Goal: Task Accomplishment & Management: Manage account settings

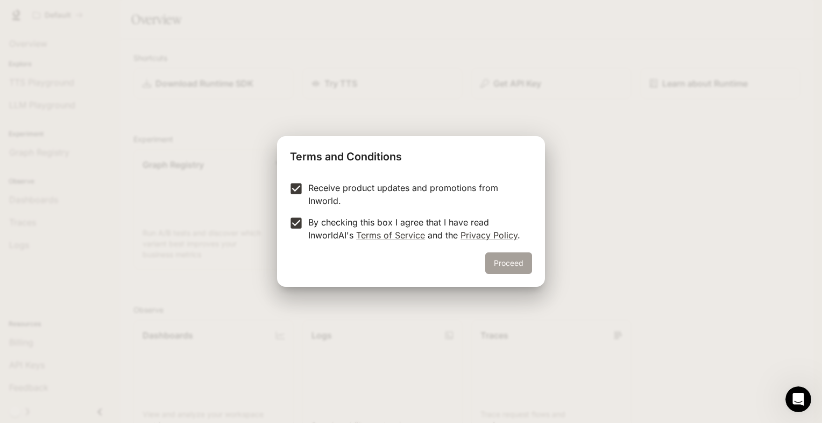
click at [508, 258] on button "Proceed" at bounding box center [508, 263] width 47 height 22
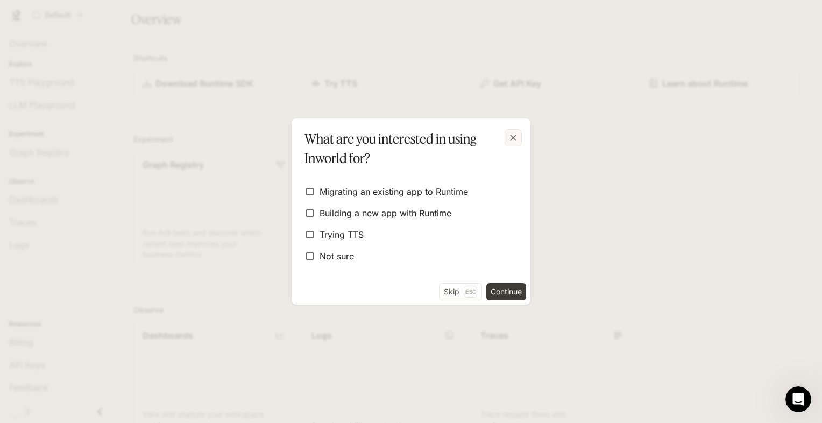
click at [511, 137] on icon "button" at bounding box center [513, 137] width 11 height 11
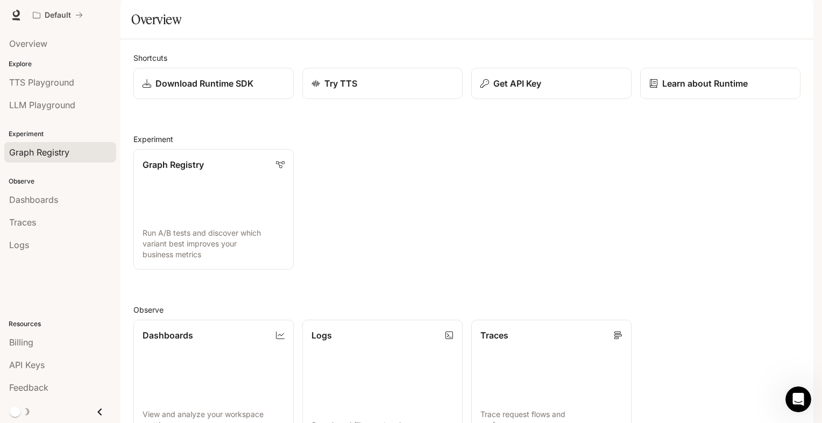
click at [38, 152] on span "Graph Registry" at bounding box center [39, 152] width 60 height 13
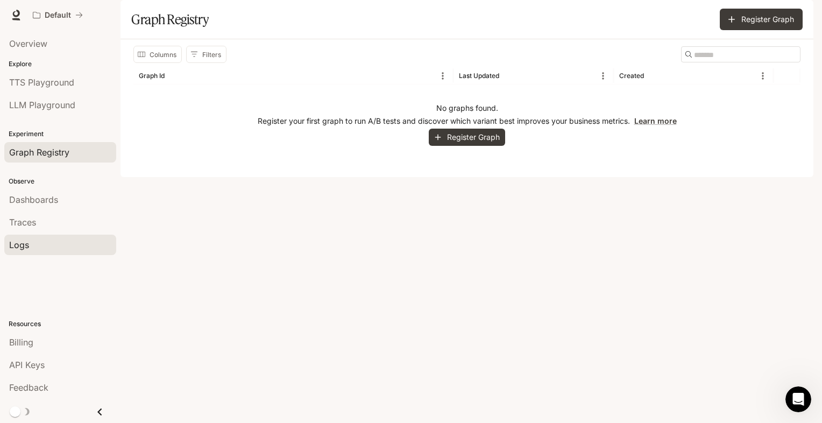
click at [67, 244] on div "Logs" at bounding box center [60, 244] width 102 height 13
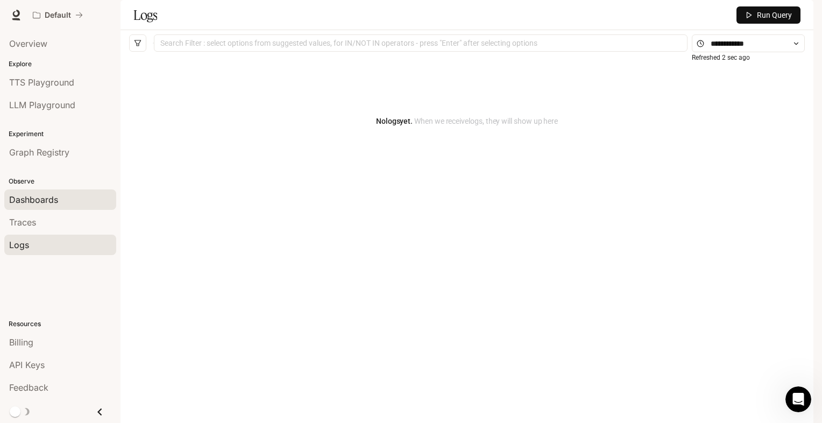
click at [50, 194] on span "Dashboards" at bounding box center [33, 199] width 49 height 13
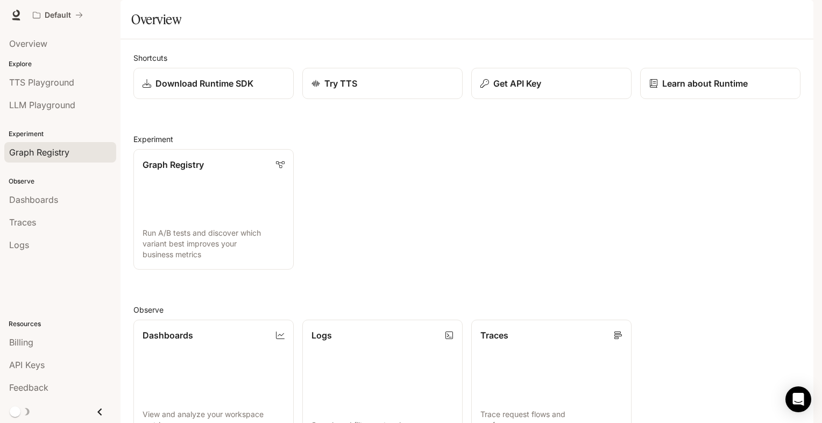
click at [19, 151] on span "Graph Registry" at bounding box center [39, 152] width 60 height 13
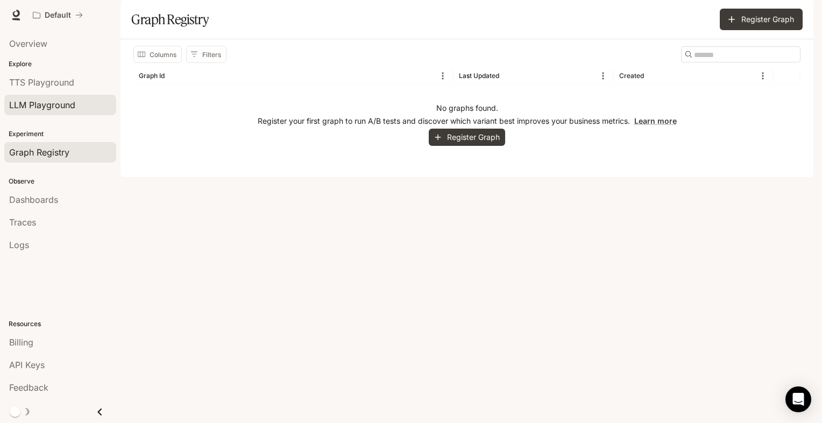
click at [56, 97] on link "LLM Playground" at bounding box center [60, 105] width 112 height 20
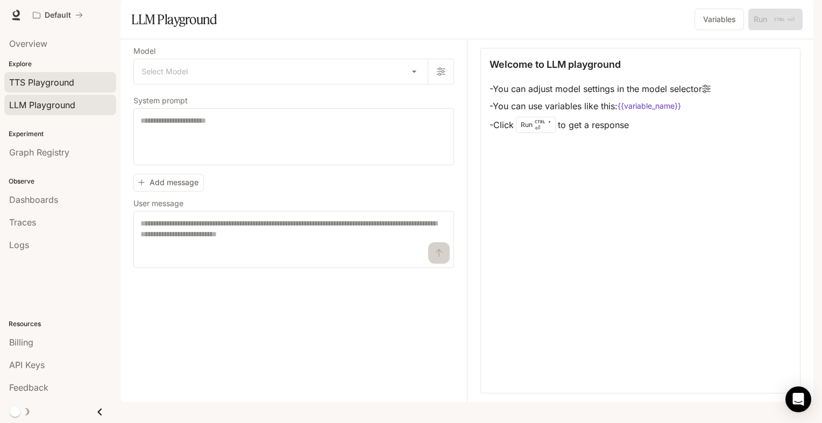
click at [65, 83] on span "TTS Playground" at bounding box center [41, 82] width 65 height 13
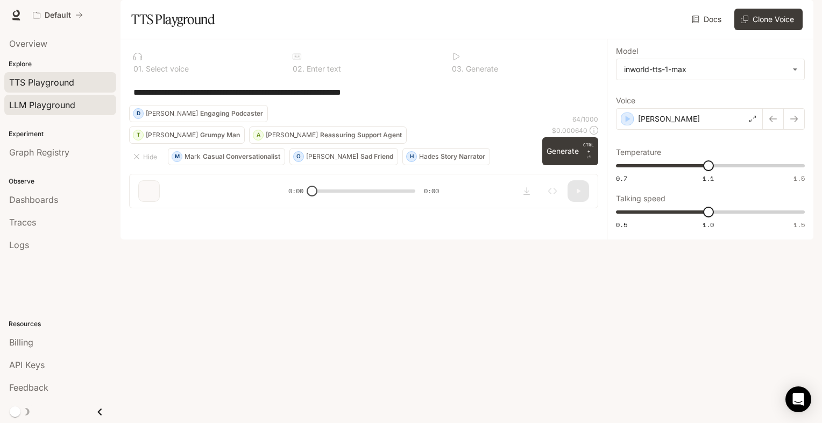
click at [43, 110] on span "LLM Playground" at bounding box center [42, 104] width 66 height 13
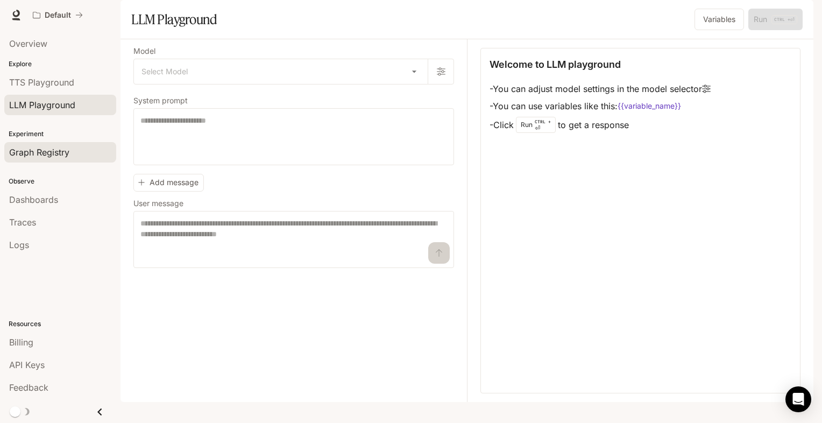
click at [42, 150] on span "Graph Registry" at bounding box center [39, 152] width 60 height 13
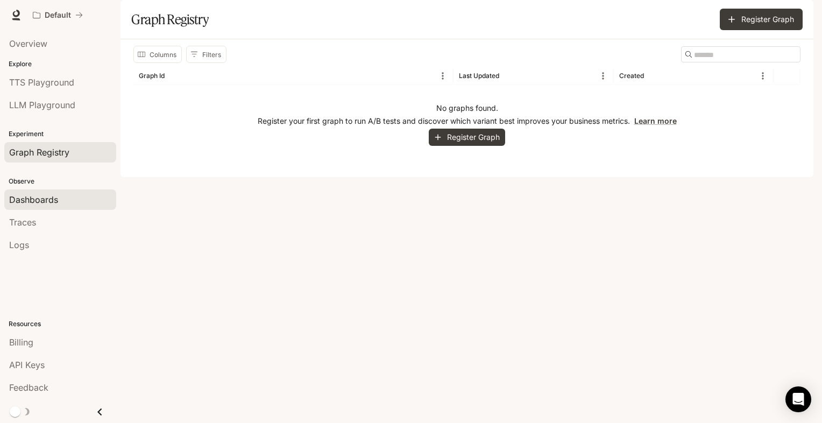
click at [40, 201] on span "Dashboards" at bounding box center [33, 199] width 49 height 13
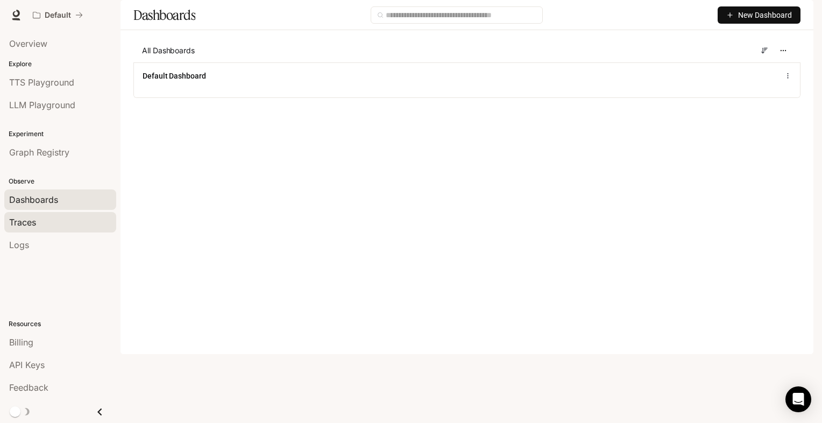
click at [23, 219] on span "Traces" at bounding box center [22, 222] width 27 height 13
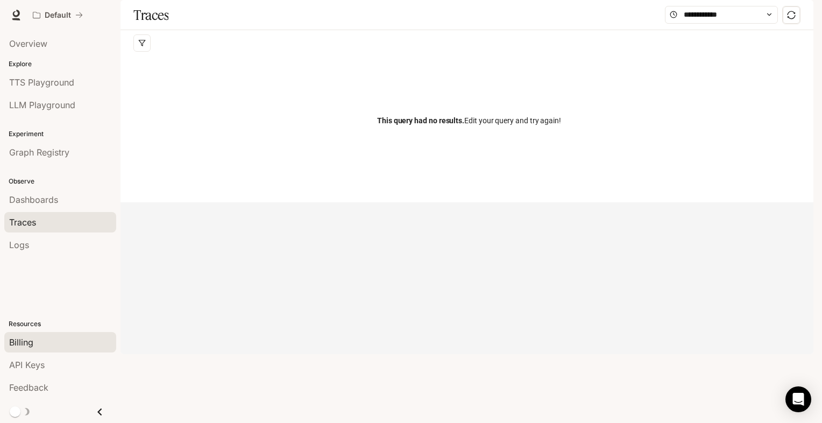
click at [28, 339] on span "Billing" at bounding box center [21, 342] width 24 height 13
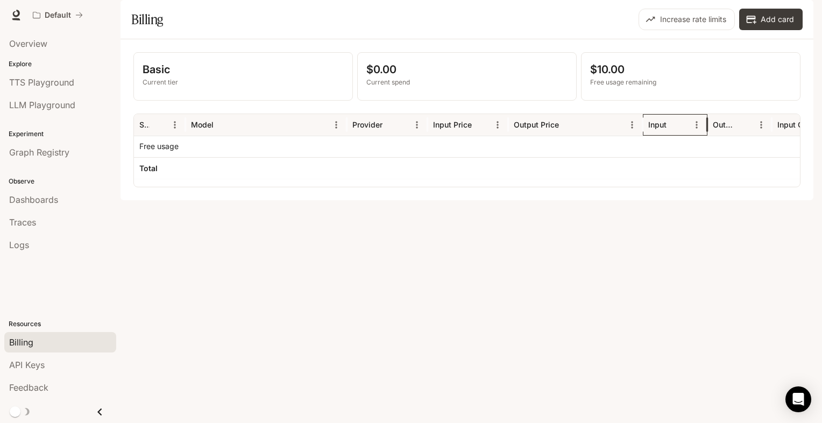
click at [654, 129] on div "Input" at bounding box center [657, 124] width 18 height 9
